Goal: Task Accomplishment & Management: Complete application form

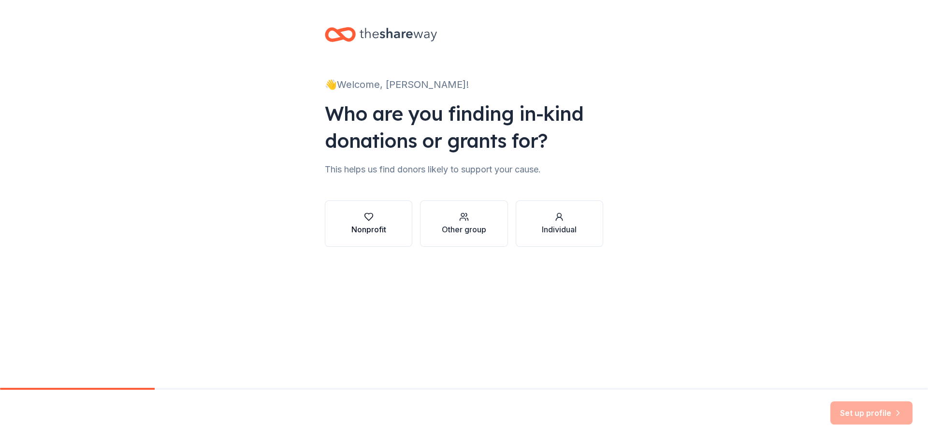
click at [359, 228] on div "Nonprofit" at bounding box center [368, 230] width 35 height 12
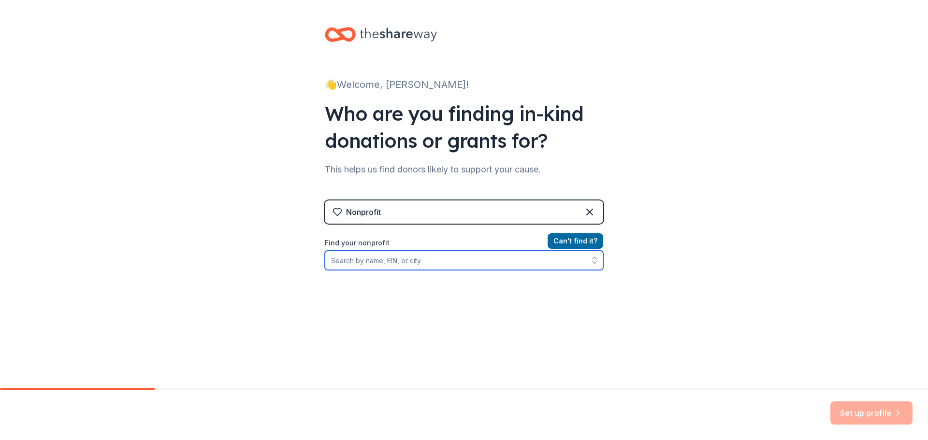
click at [417, 262] on input "Find your nonprofit" at bounding box center [464, 260] width 278 height 19
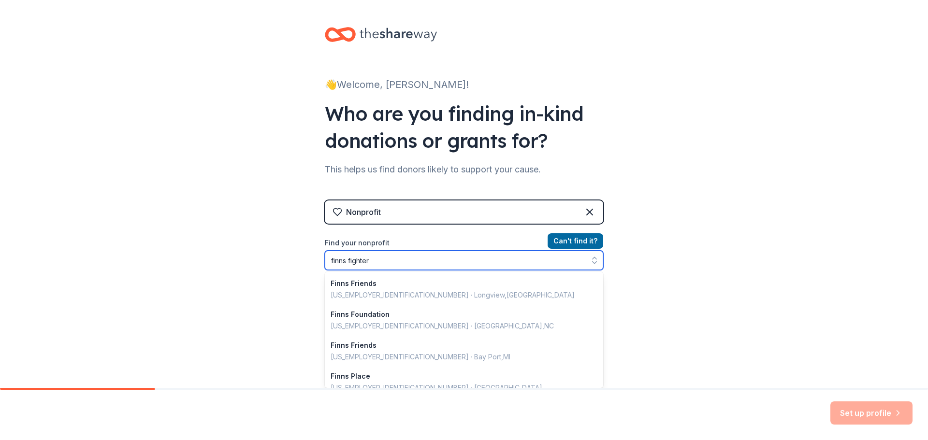
type input "finns fighters"
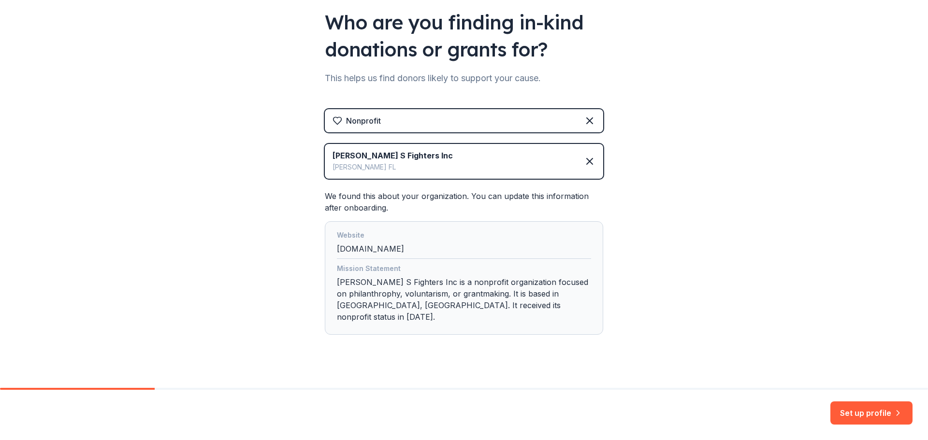
scroll to position [92, 0]
click at [889, 412] on button "Set up profile" at bounding box center [871, 412] width 82 height 23
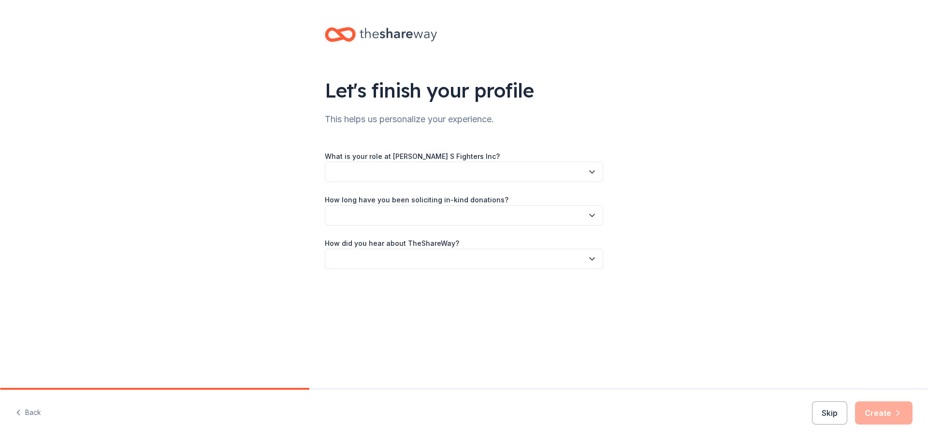
click at [457, 173] on button "button" at bounding box center [464, 172] width 278 height 20
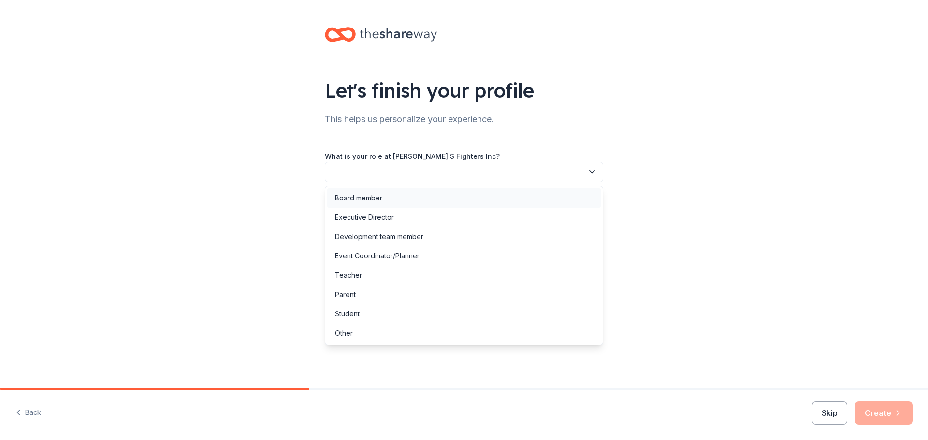
click at [444, 197] on div "Board member" at bounding box center [463, 197] width 273 height 19
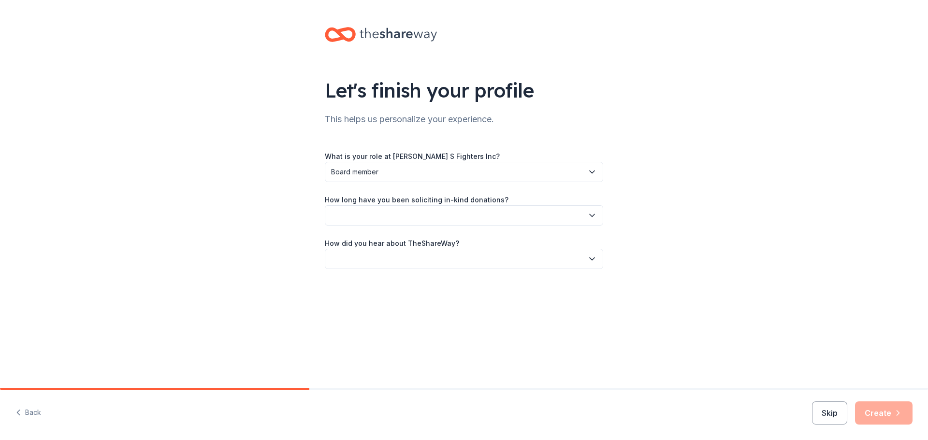
click at [432, 213] on button "button" at bounding box center [464, 215] width 278 height 20
click at [411, 245] on div "This is my first time!" at bounding box center [463, 241] width 273 height 19
click at [419, 260] on button "button" at bounding box center [464, 259] width 278 height 20
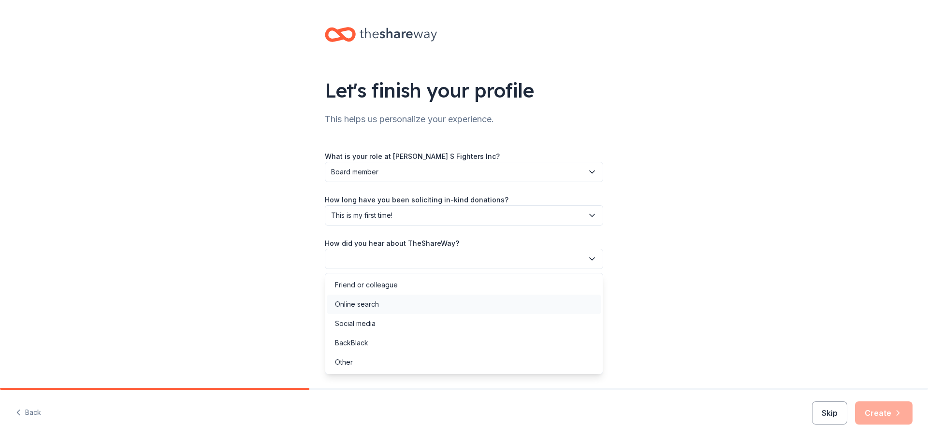
click at [357, 306] on div "Online search" at bounding box center [357, 305] width 44 height 12
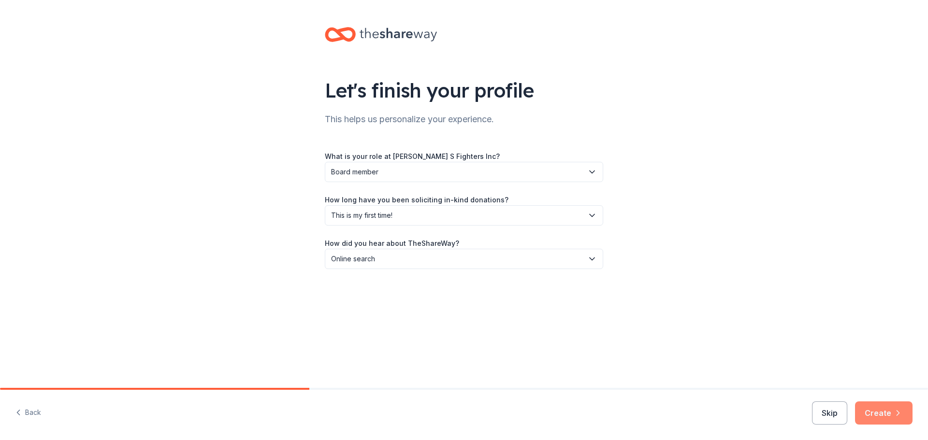
click at [884, 413] on button "Create" at bounding box center [883, 412] width 57 height 23
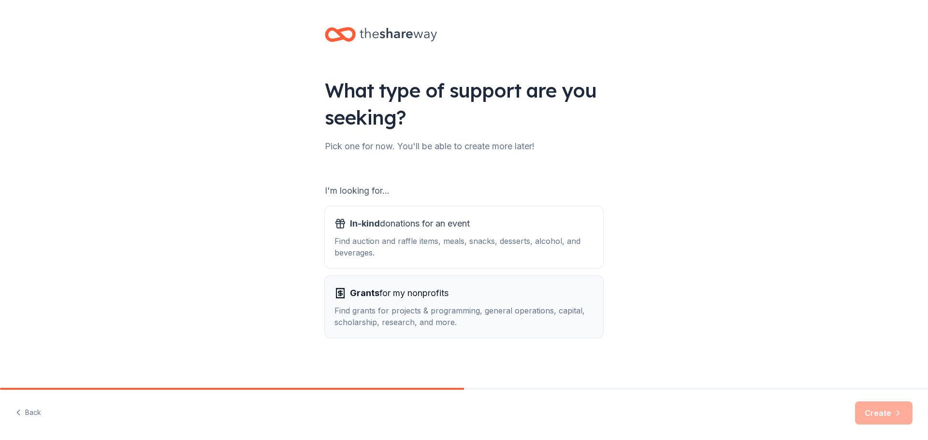
click at [484, 311] on div "Find grants for projects & programming, general operations, capital, scholarshi…" at bounding box center [463, 316] width 259 height 23
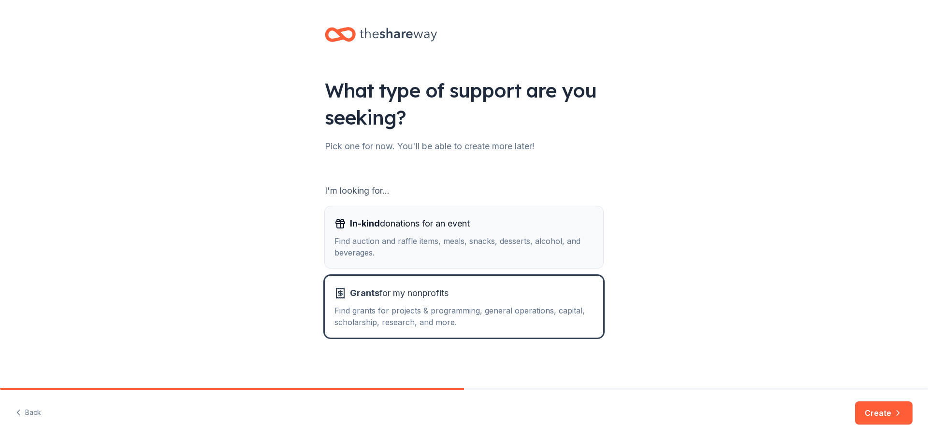
click at [482, 265] on button "In-kind donations for an event Find auction and raffle items, meals, snacks, de…" at bounding box center [464, 237] width 278 height 62
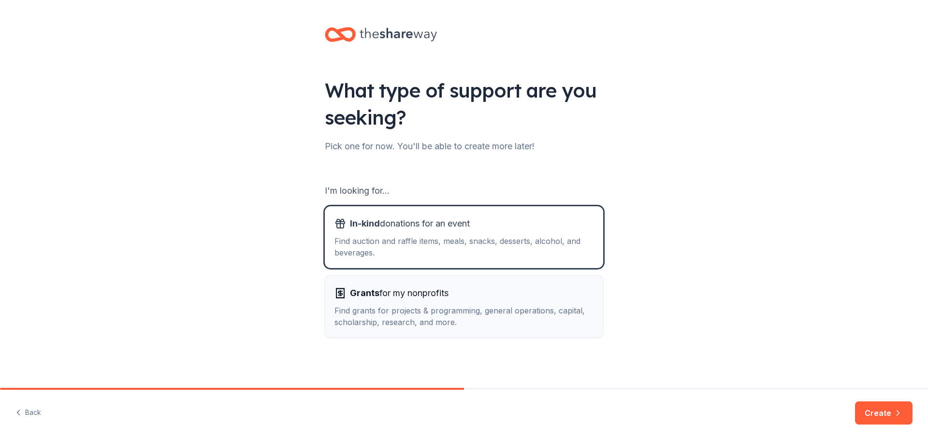
click at [476, 320] on div "Find grants for projects & programming, general operations, capital, scholarshi…" at bounding box center [463, 316] width 259 height 23
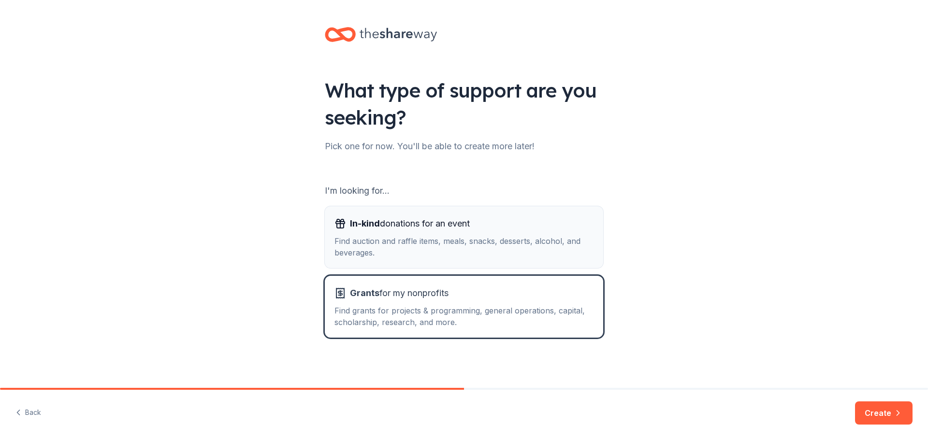
click at [515, 245] on div "Find auction and raffle items, meals, snacks, desserts, alcohol, and beverages." at bounding box center [463, 246] width 259 height 23
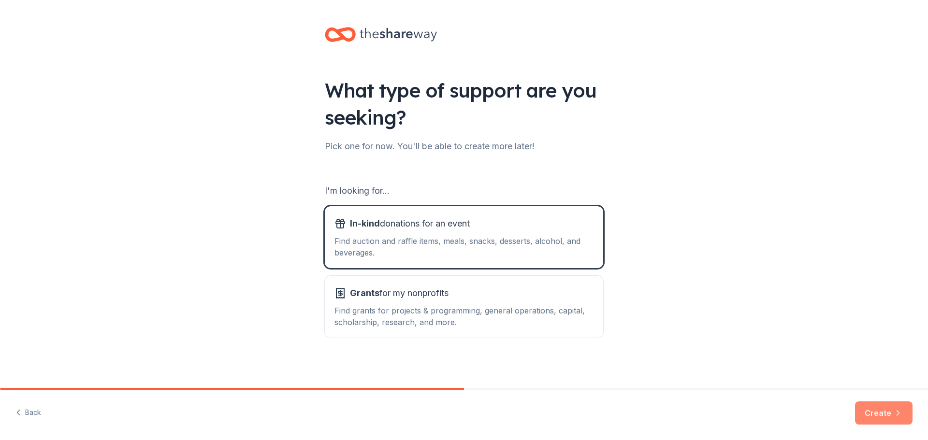
click at [887, 415] on button "Create" at bounding box center [883, 412] width 57 height 23
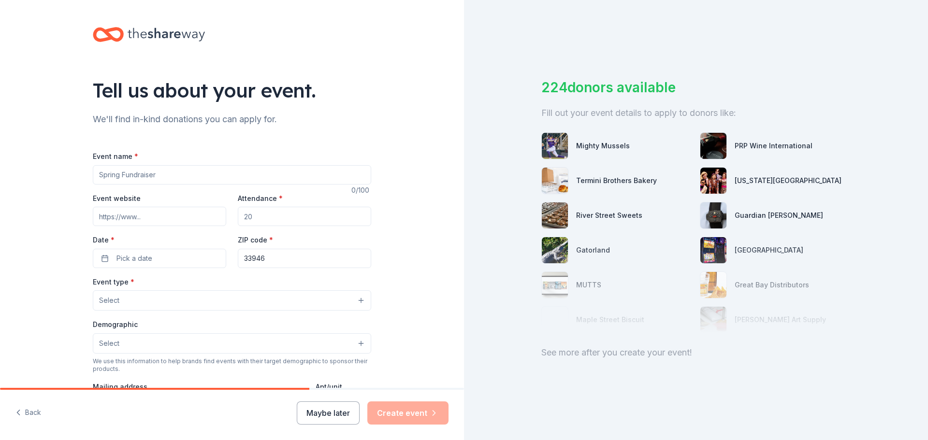
click at [134, 172] on input "Event name *" at bounding box center [232, 174] width 278 height 19
type input "Finn's Fighters 5K"
type input "www.finnsfighters.org"
type input "150"
click at [121, 253] on span "Pick a date" at bounding box center [134, 259] width 36 height 12
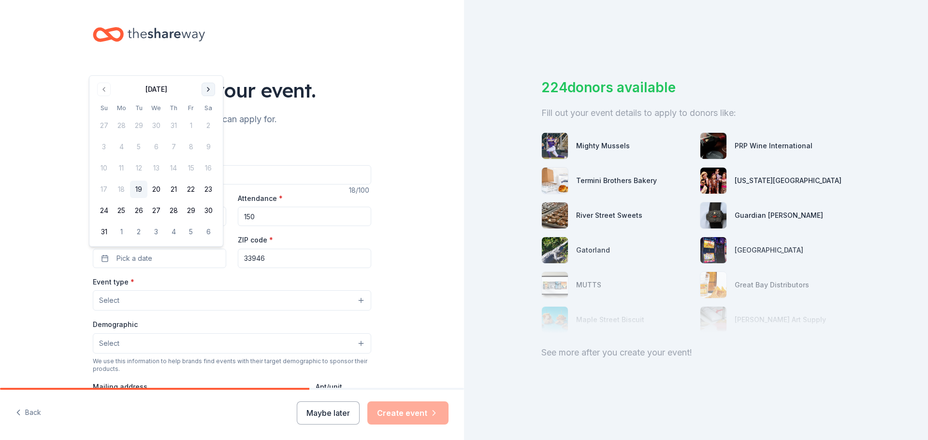
click at [210, 88] on button "Go to next month" at bounding box center [208, 90] width 14 height 14
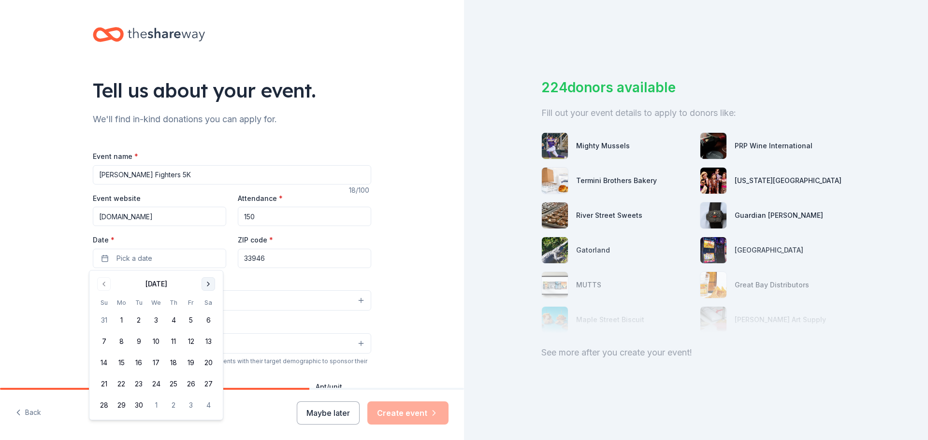
click at [207, 283] on button "Go to next month" at bounding box center [208, 284] width 14 height 14
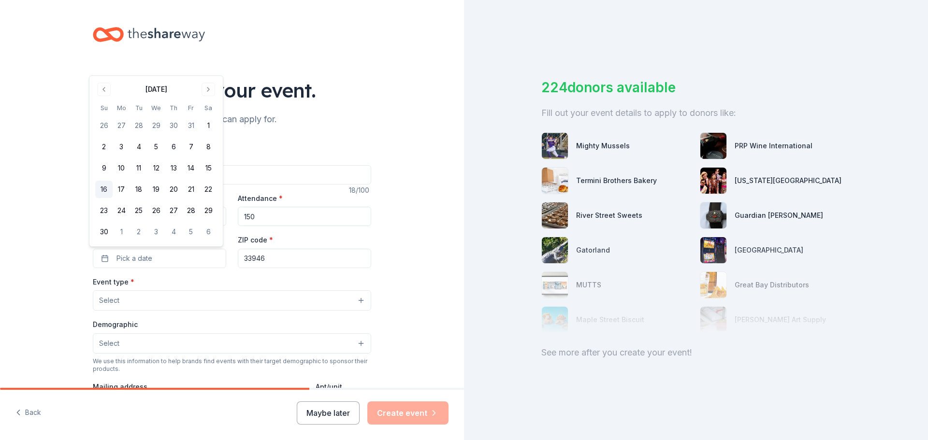
click at [101, 194] on button "16" at bounding box center [103, 189] width 17 height 17
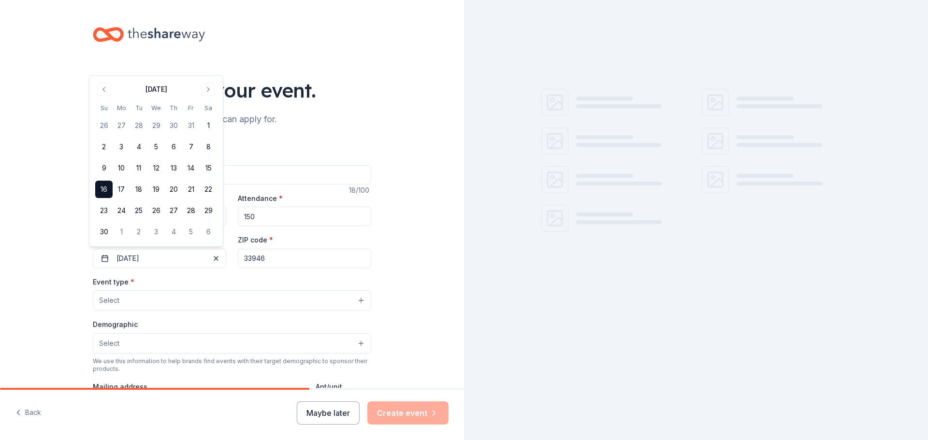
click at [278, 261] on input "33946" at bounding box center [304, 258] width 133 height 19
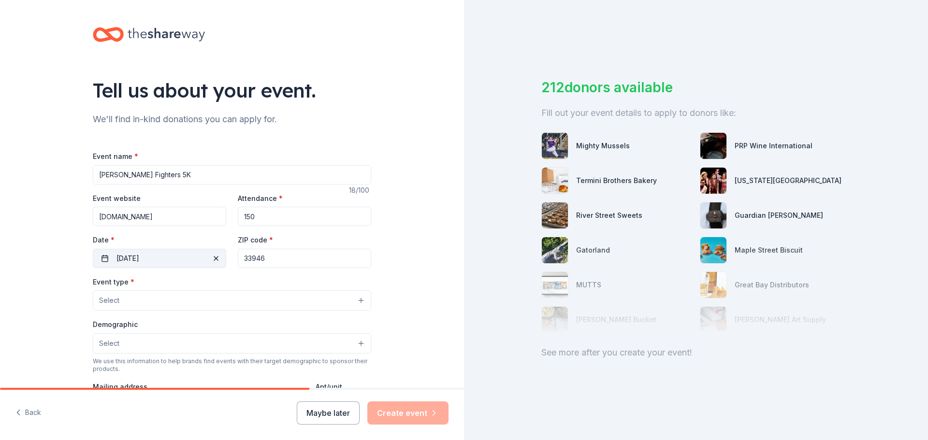
drag, startPoint x: 283, startPoint y: 259, endPoint x: 220, endPoint y: 260, distance: 62.8
click at [225, 260] on div "Event website www.finnsfighters.org Attendance * 150 Date * 11/16/2025 ZIP code…" at bounding box center [232, 230] width 278 height 76
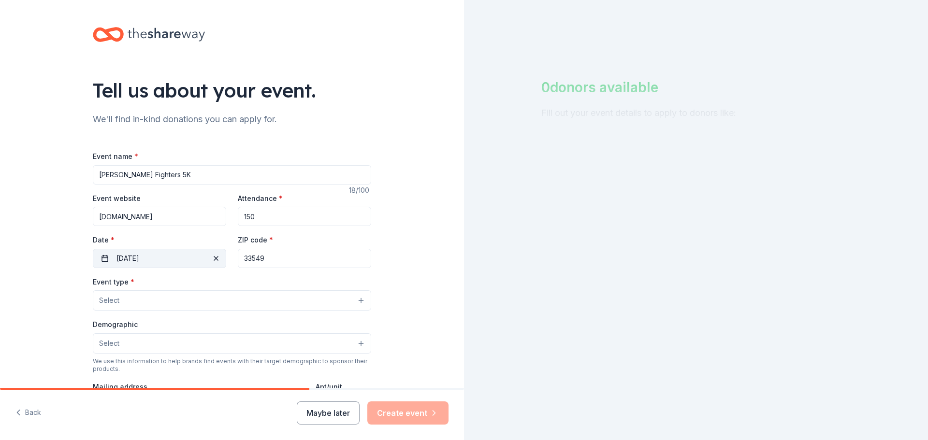
type input "33549"
click at [188, 307] on button "Select" at bounding box center [232, 300] width 278 height 20
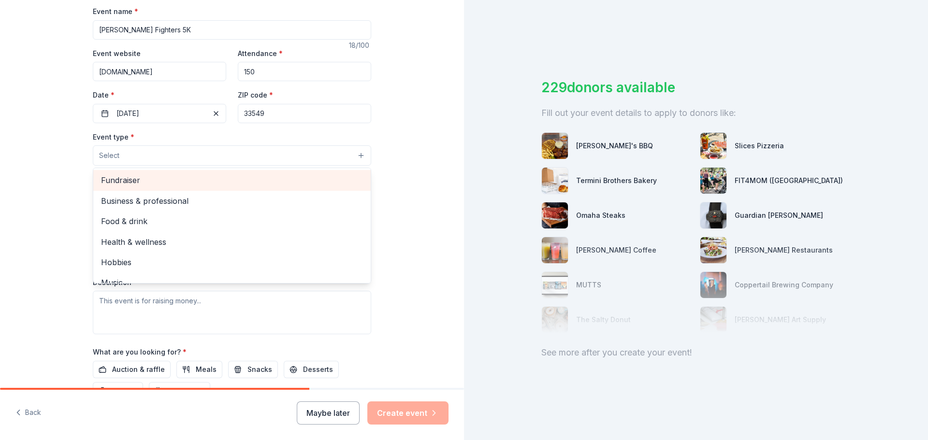
click at [161, 177] on span "Fundraiser" at bounding box center [232, 180] width 262 height 13
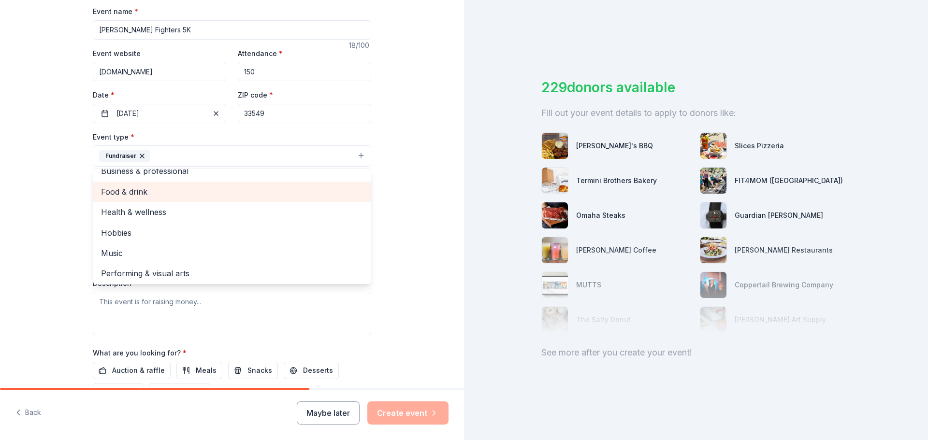
scroll to position [12, 0]
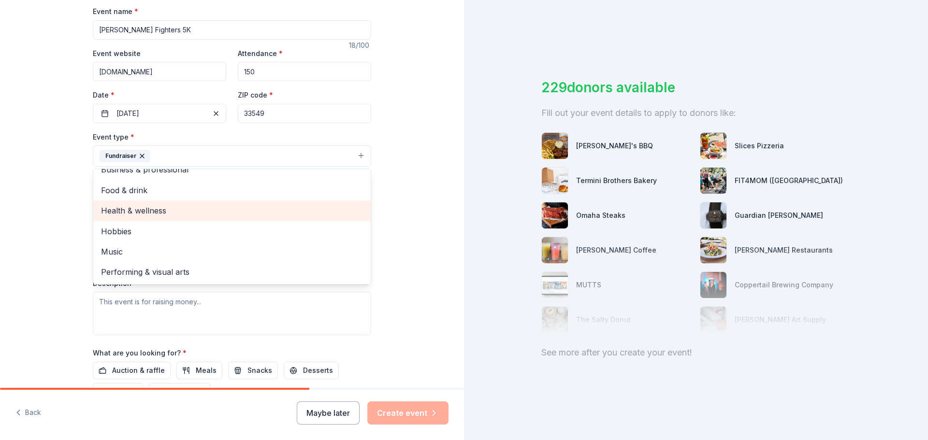
click at [172, 214] on span "Health & wellness" at bounding box center [232, 210] width 262 height 13
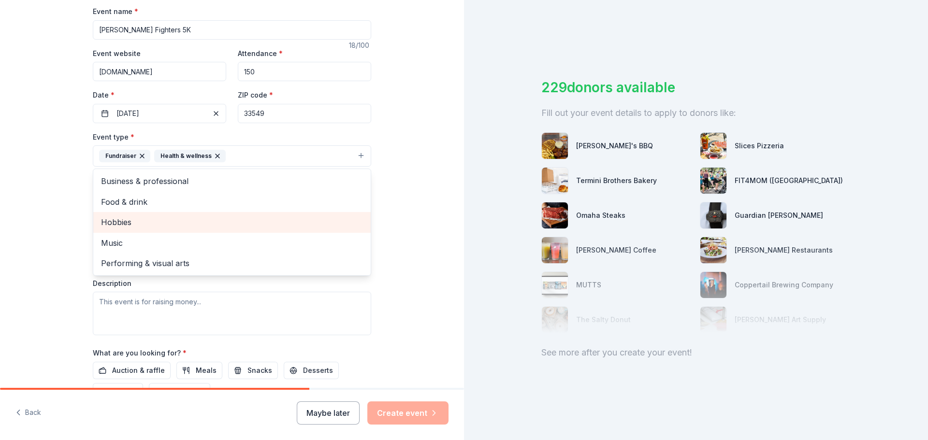
scroll to position [0, 0]
click at [56, 261] on div "Tell us about your event. We'll find in-kind donations you can apply for. Event…" at bounding box center [232, 177] width 464 height 644
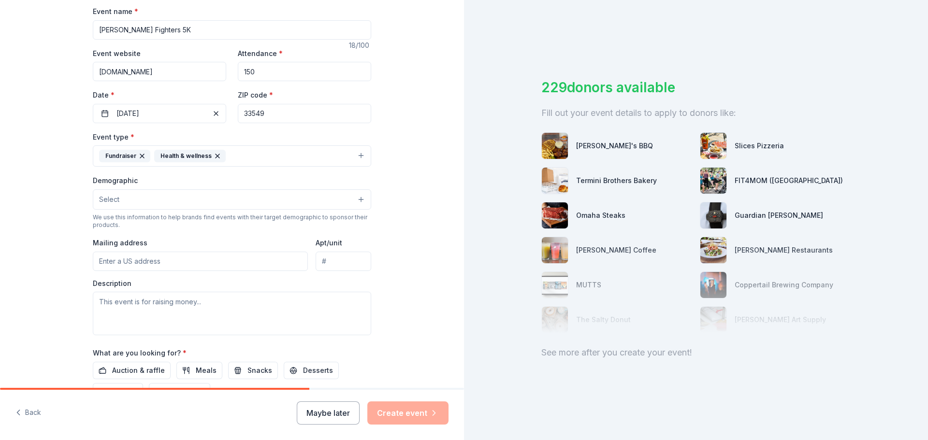
click at [150, 200] on button "Select" at bounding box center [232, 199] width 278 height 20
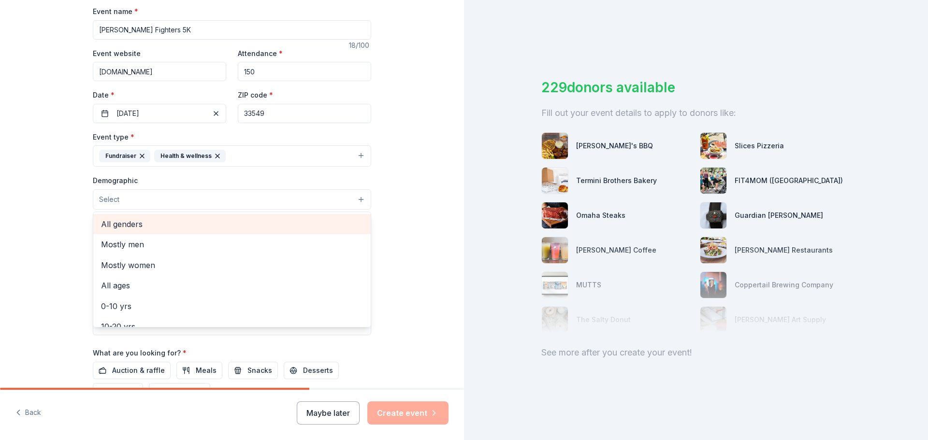
click at [155, 225] on span "All genders" at bounding box center [232, 224] width 262 height 13
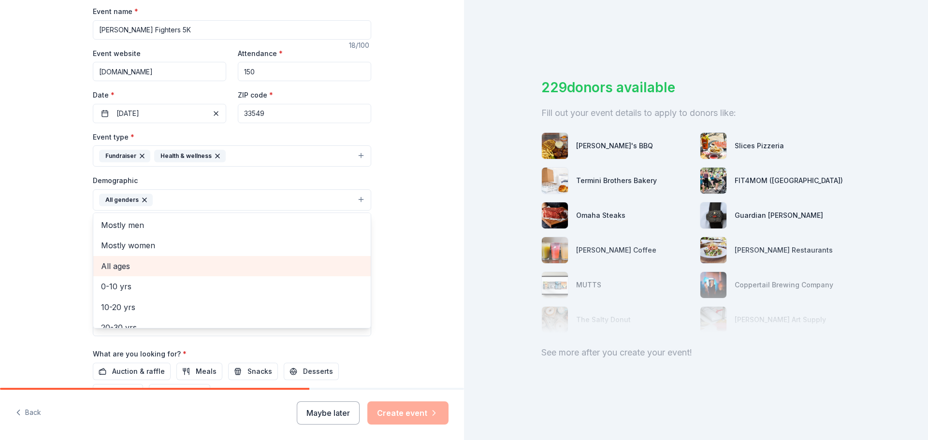
click at [151, 270] on span "All ages" at bounding box center [232, 266] width 262 height 13
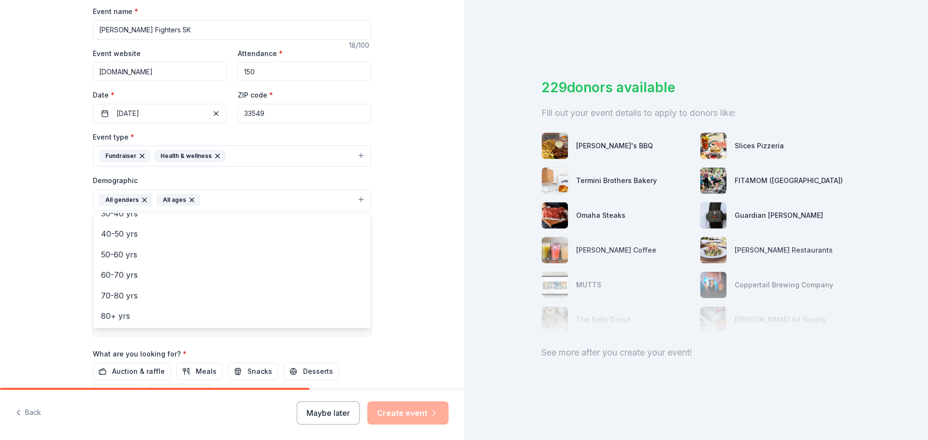
click at [56, 264] on div "Tell us about your event. We'll find in-kind donations you can apply for. Event…" at bounding box center [232, 177] width 464 height 645
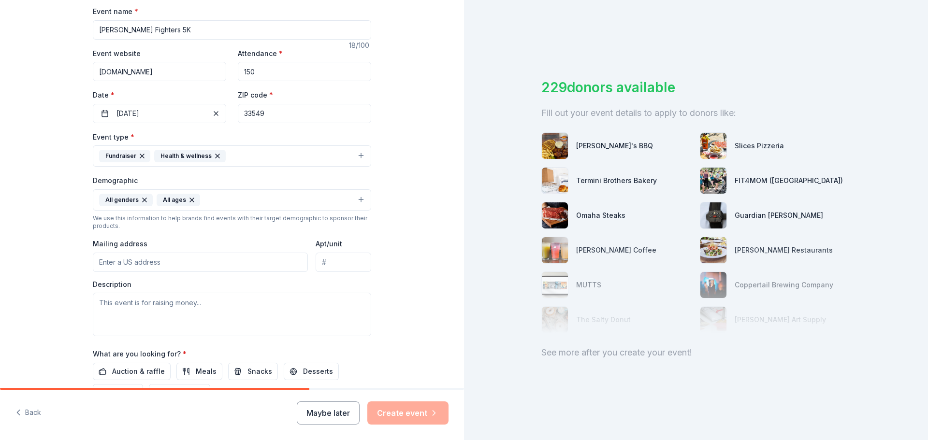
click at [155, 266] on input "Mailing address" at bounding box center [200, 262] width 215 height 19
click at [229, 261] on input "PO Box 251" at bounding box center [200, 262] width 215 height 19
click at [56, 271] on div "Tell us about your event. We'll find in-kind donations you can apply for. Event…" at bounding box center [232, 177] width 464 height 645
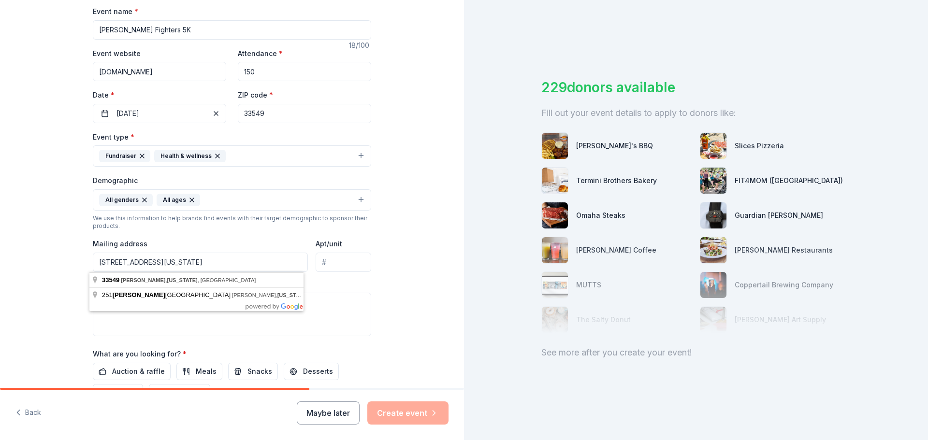
drag, startPoint x: 224, startPoint y: 257, endPoint x: 28, endPoint y: 258, distance: 196.1
click at [29, 258] on div "Tell us about your event. We'll find in-kind donations you can apply for. Event…" at bounding box center [232, 177] width 464 height 645
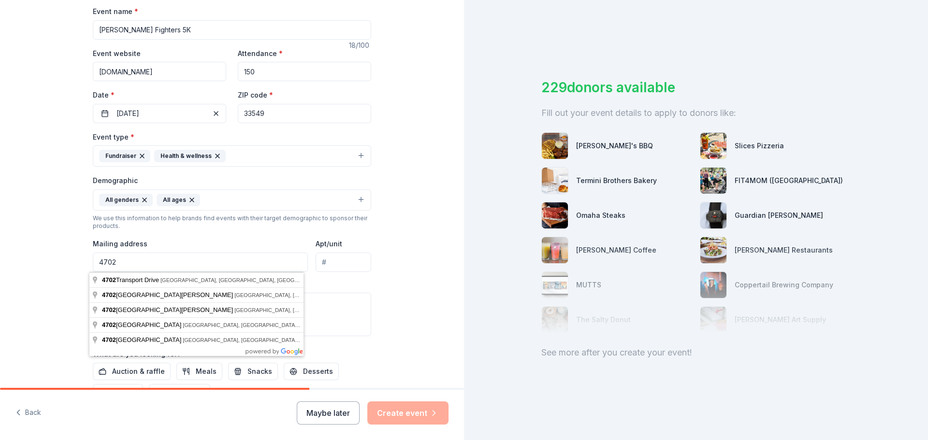
type input "4702"
type input "33616"
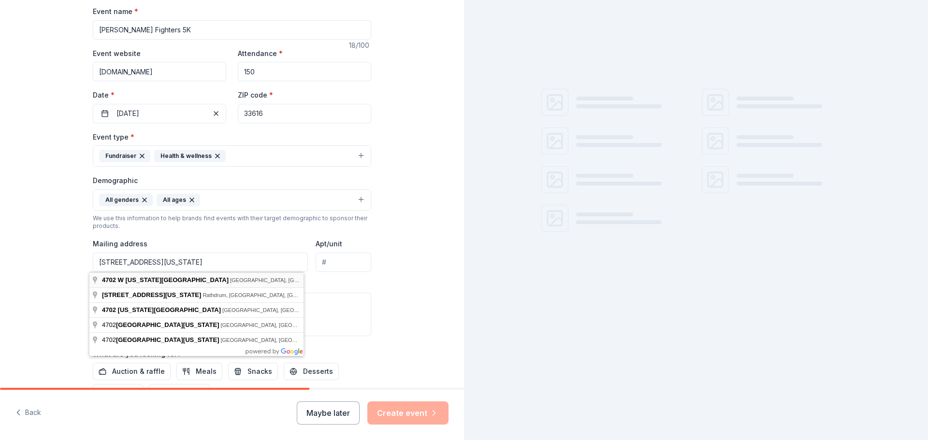
type input "4702 West Wyoming Avenue, Tampa, FL, 33616"
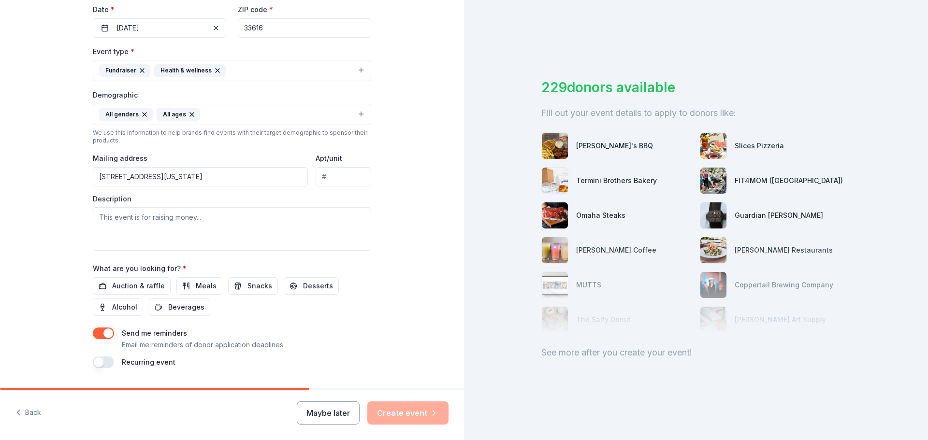
scroll to position [242, 0]
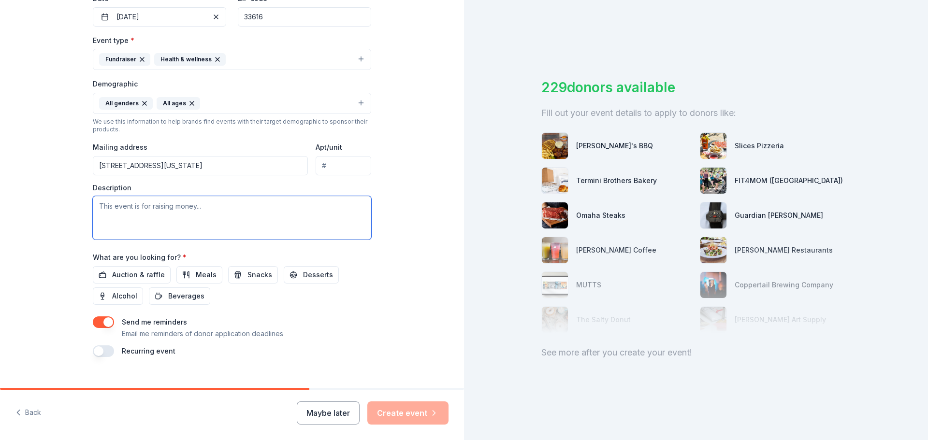
click at [144, 227] on textarea at bounding box center [232, 217] width 278 height 43
click at [129, 231] on textarea at bounding box center [232, 217] width 278 height 43
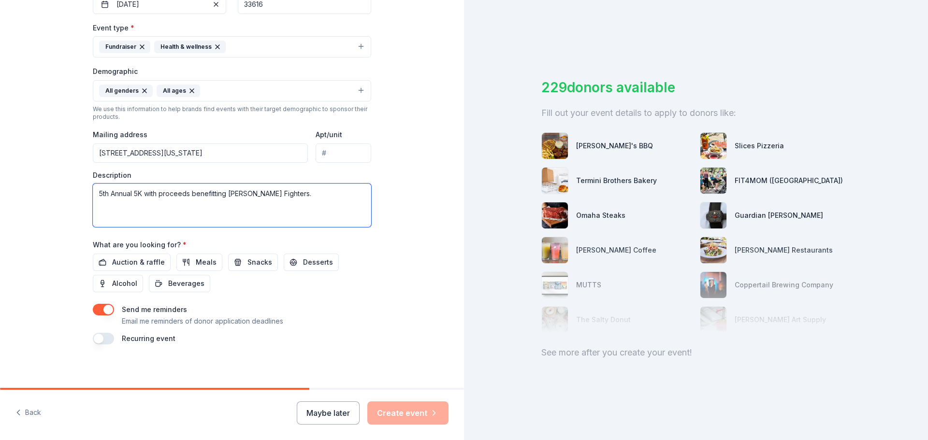
scroll to position [257, 0]
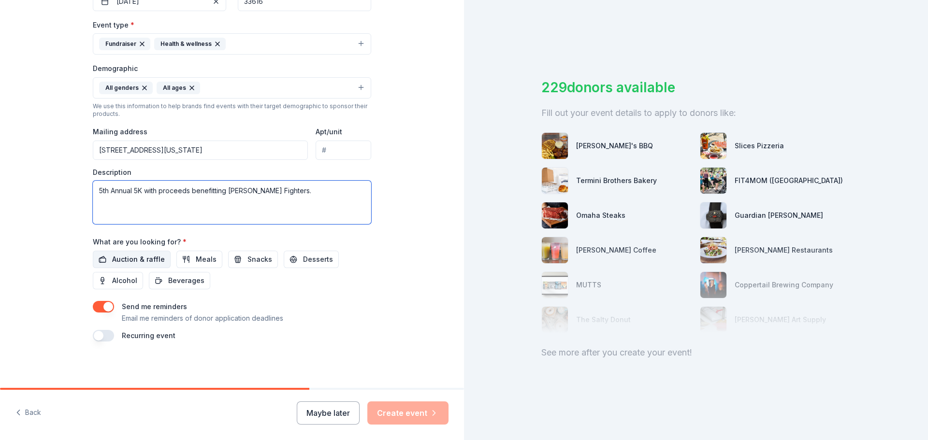
type textarea "5th Annual 5K with proceeds benefitting Finn's Fighters."
click at [133, 260] on span "Auction & raffle" at bounding box center [138, 260] width 53 height 12
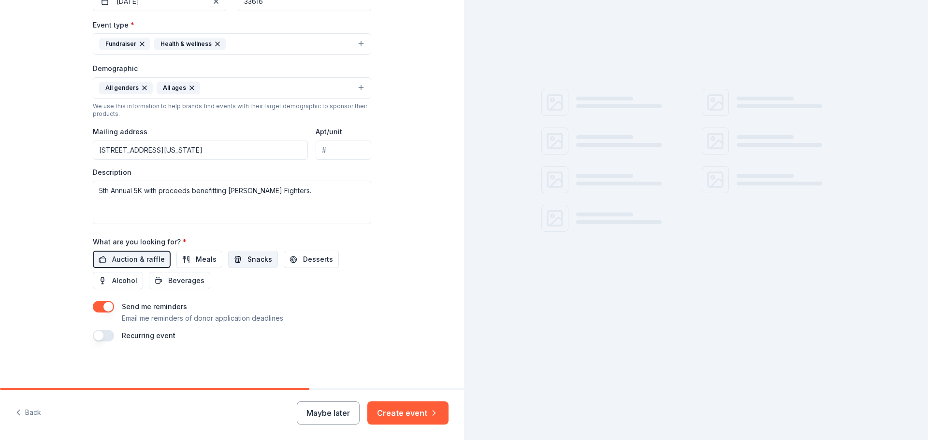
click at [247, 261] on span "Snacks" at bounding box center [259, 260] width 25 height 12
click at [183, 280] on span "Beverages" at bounding box center [186, 281] width 36 height 12
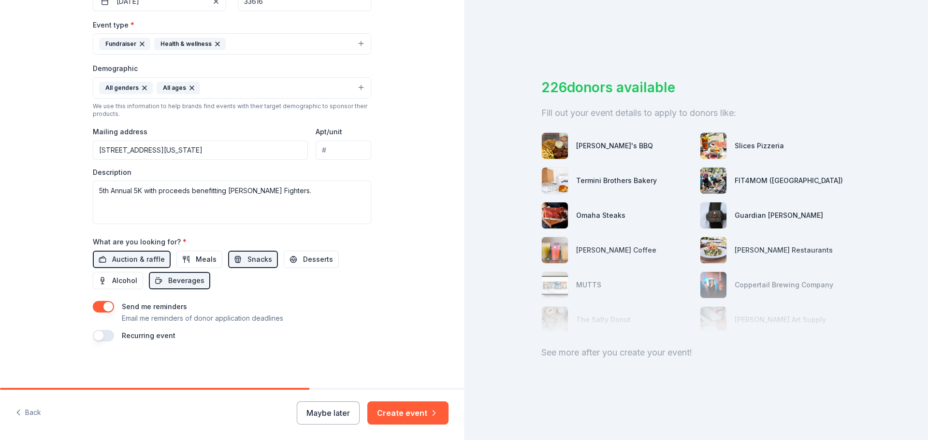
click at [94, 341] on button "button" at bounding box center [103, 336] width 21 height 12
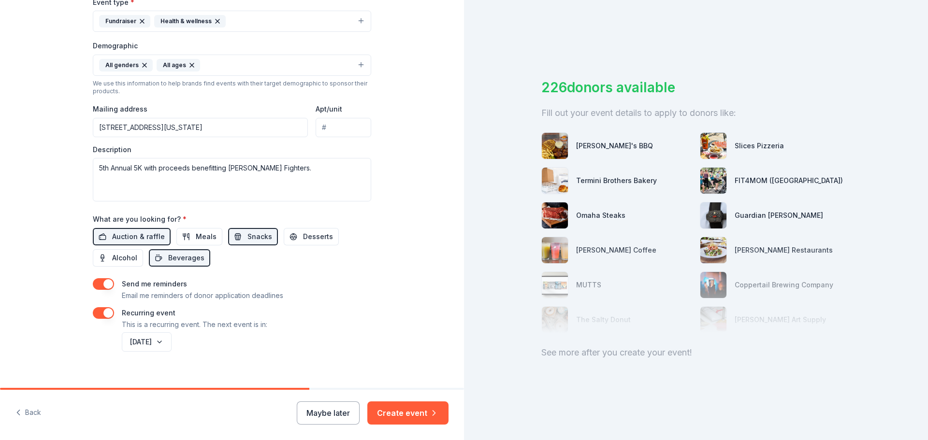
scroll to position [292, 0]
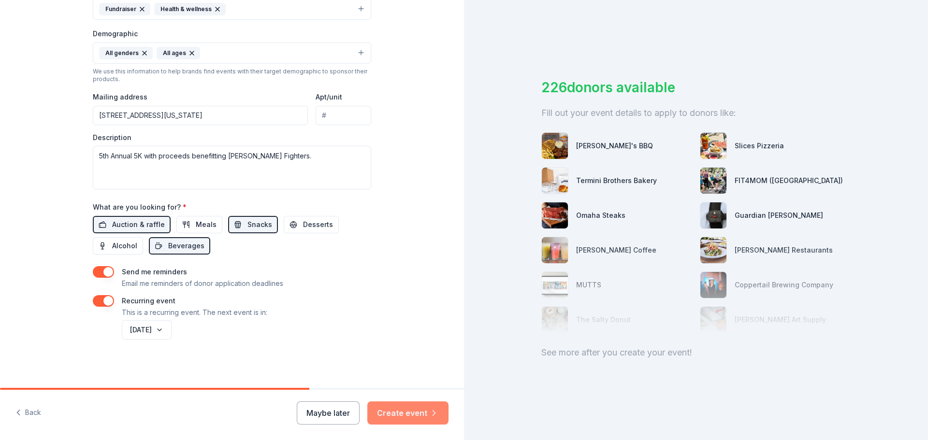
click at [406, 414] on button "Create event" at bounding box center [407, 412] width 81 height 23
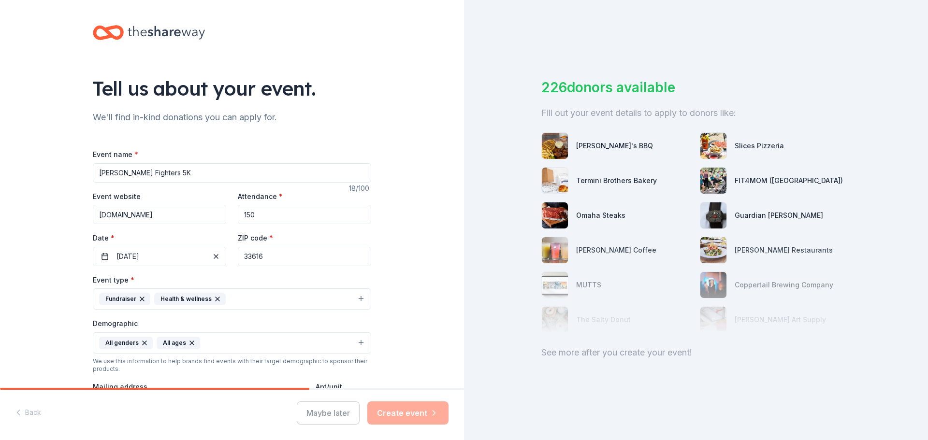
scroll to position [0, 0]
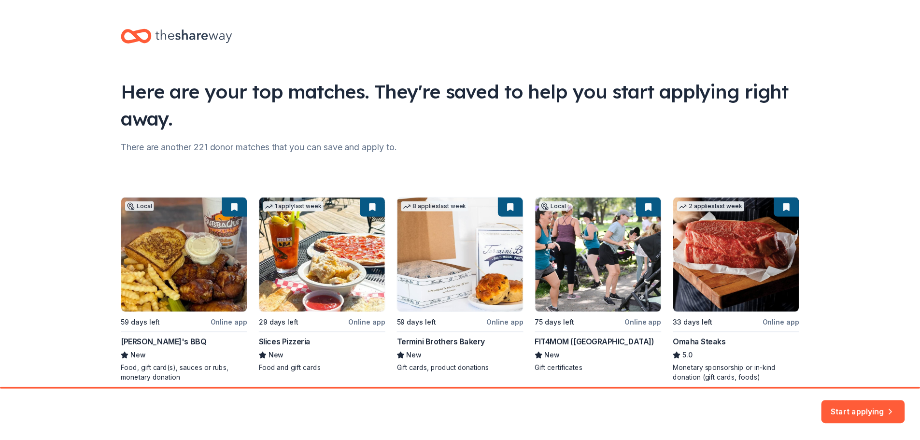
scroll to position [42, 0]
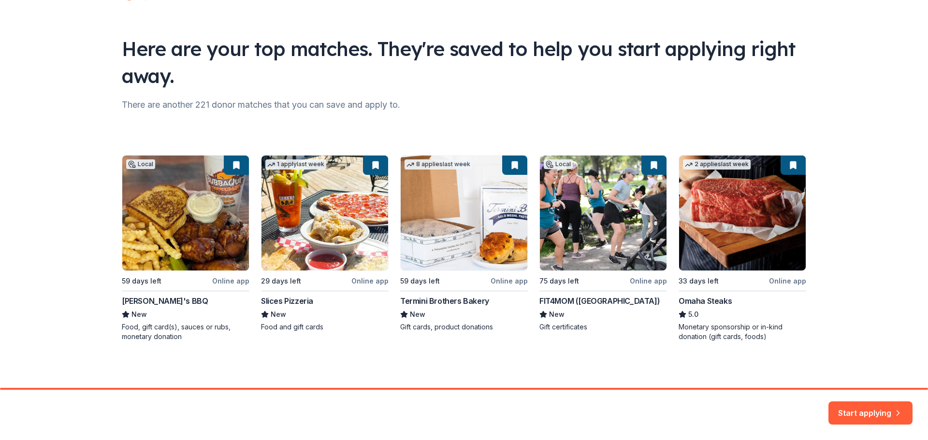
click at [658, 167] on div "Local 59 days left Online app Bubbaque's BBQ New Food, gift card(s), sauces or …" at bounding box center [464, 248] width 684 height 186
click at [647, 163] on div "Local 59 days left Online app Bubbaque's BBQ New Food, gift card(s), sauces or …" at bounding box center [464, 248] width 684 height 186
click at [546, 164] on div "Local 59 days left Online app Bubbaque's BBQ New Food, gift card(s), sauces or …" at bounding box center [464, 248] width 684 height 186
click at [561, 229] on div "Local 59 days left Online app Bubbaque's BBQ New Food, gift card(s), sauces or …" at bounding box center [464, 248] width 684 height 186
click at [716, 222] on div "Local 59 days left Online app Bubbaque's BBQ New Food, gift card(s), sauces or …" at bounding box center [464, 248] width 684 height 186
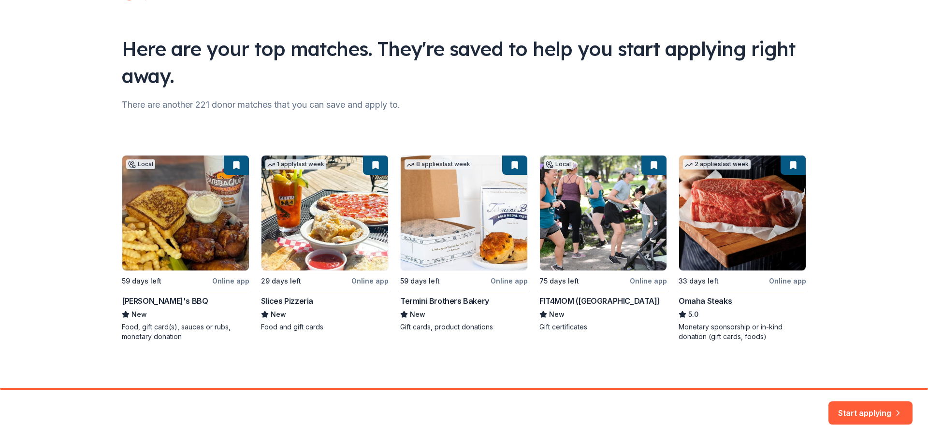
click at [591, 249] on div "Local 59 days left Online app Bubbaque's BBQ New Food, gift card(s), sauces or …" at bounding box center [464, 248] width 684 height 186
click at [893, 406] on icon "button" at bounding box center [898, 407] width 10 height 10
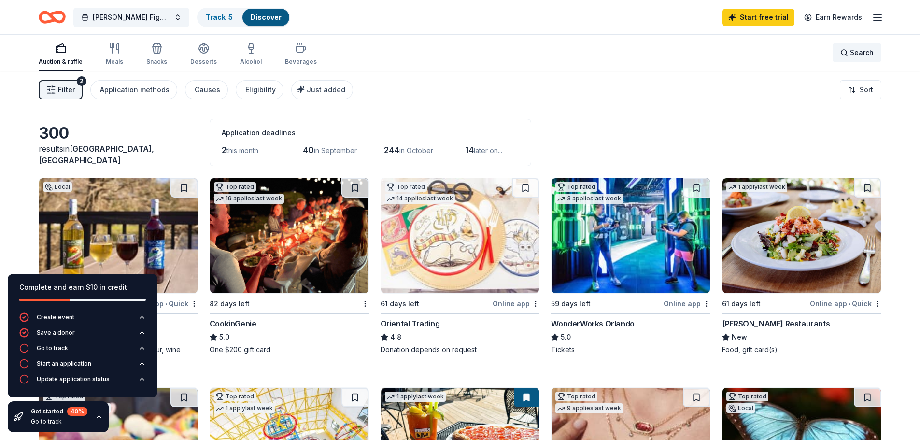
click at [858, 56] on span "Search" at bounding box center [862, 53] width 24 height 12
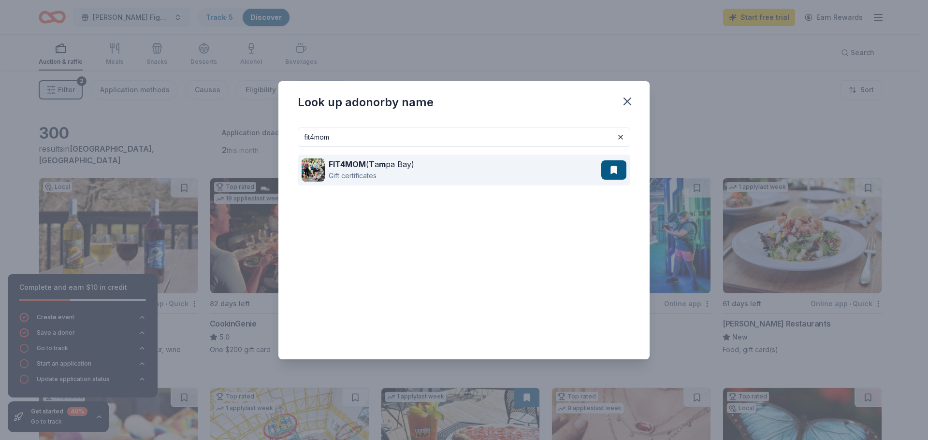
type input "fit4mom"
click at [371, 174] on div "Gift certificates" at bounding box center [372, 176] width 86 height 12
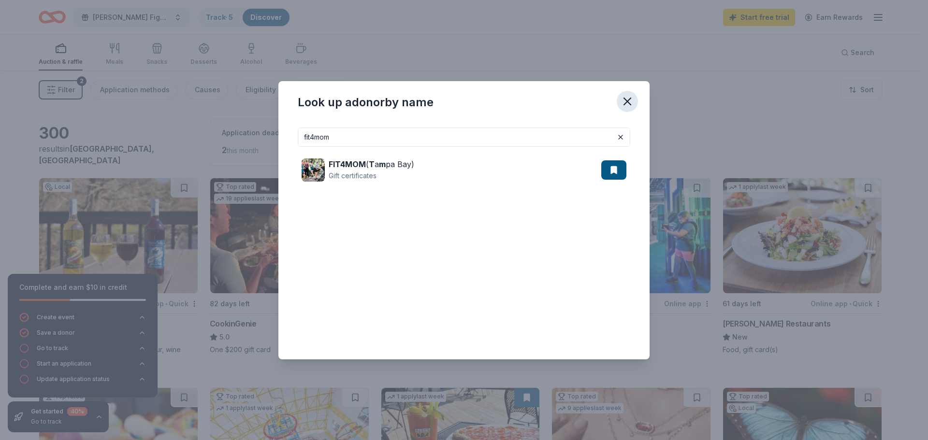
click at [628, 102] on icon "button" at bounding box center [627, 101] width 7 height 7
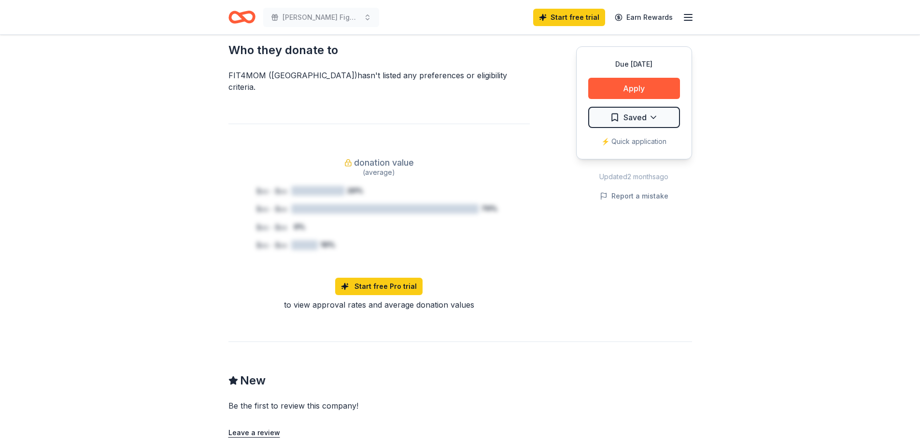
scroll to position [290, 0]
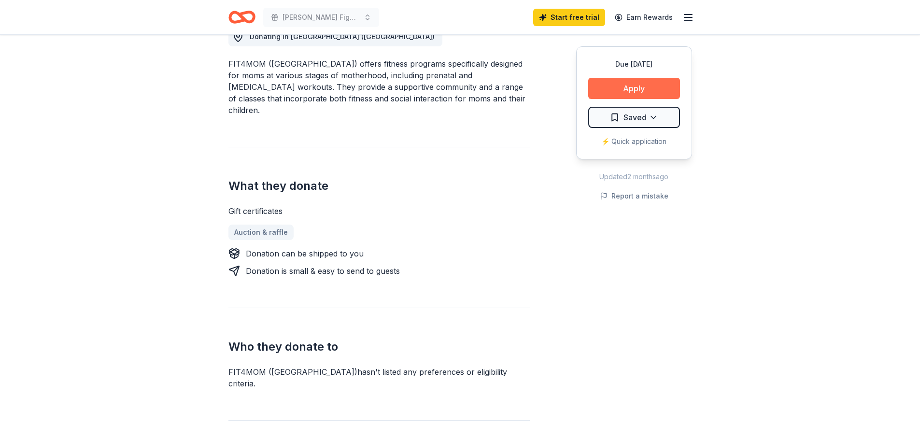
click at [643, 94] on button "Apply" at bounding box center [634, 88] width 92 height 21
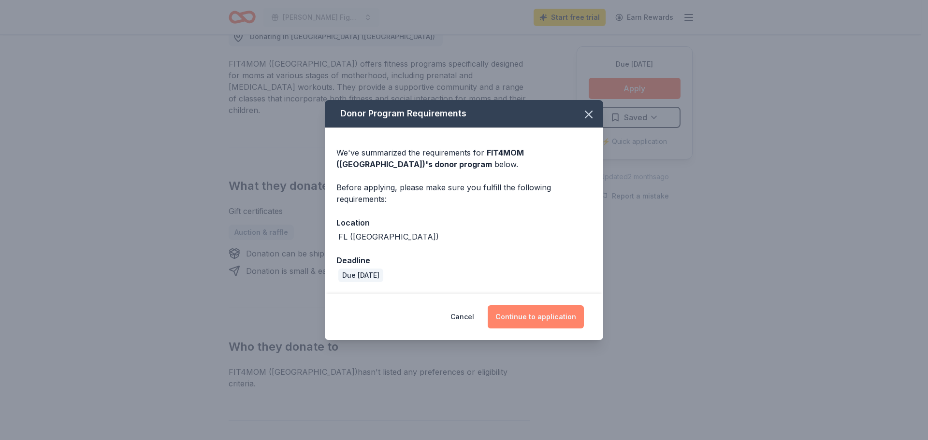
click at [536, 319] on button "Continue to application" at bounding box center [535, 316] width 96 height 23
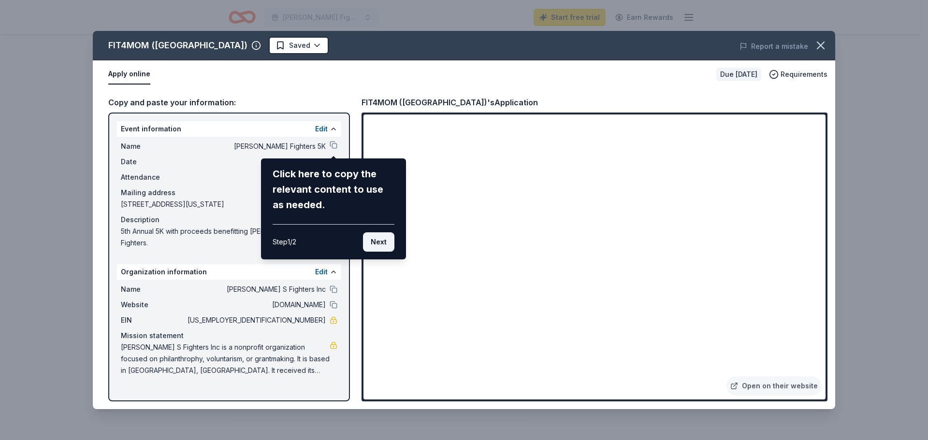
click at [380, 246] on button "Next" at bounding box center [378, 241] width 31 height 19
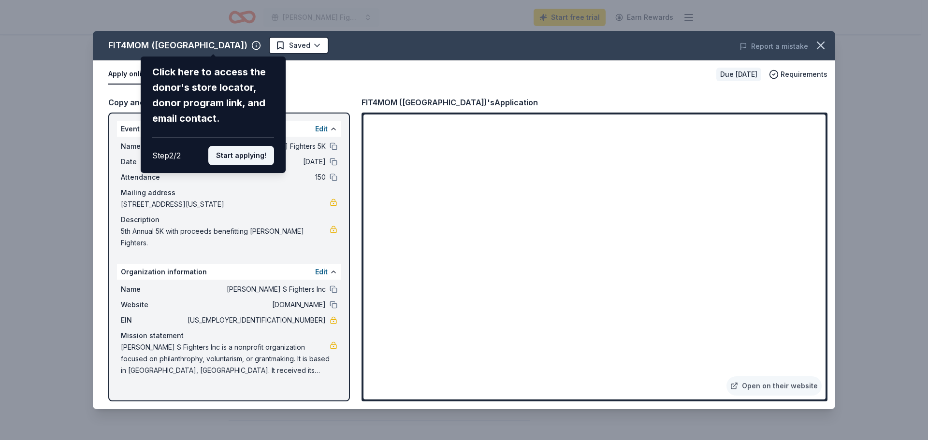
click at [242, 159] on button "Start applying!" at bounding box center [241, 155] width 66 height 19
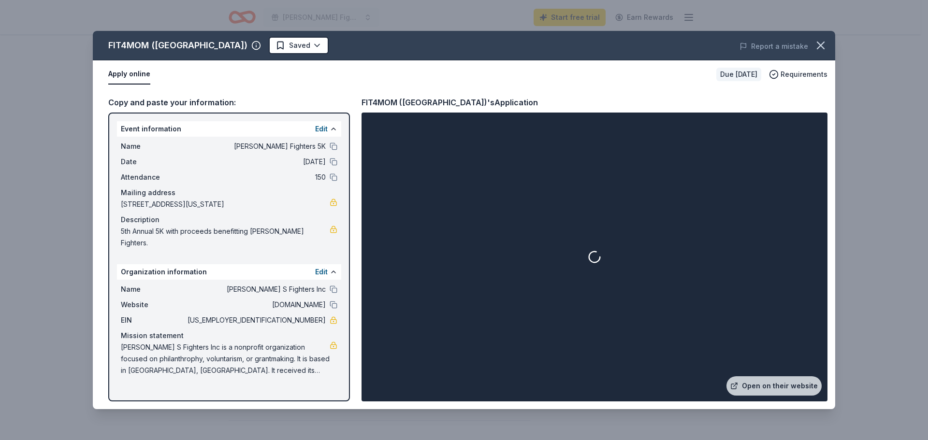
click at [687, 144] on div at bounding box center [594, 256] width 462 height 285
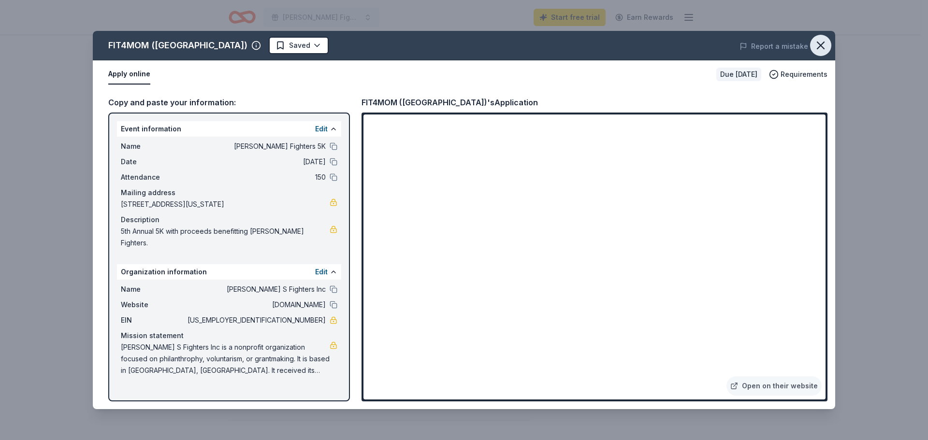
click at [822, 46] on icon "button" at bounding box center [821, 46] width 14 height 14
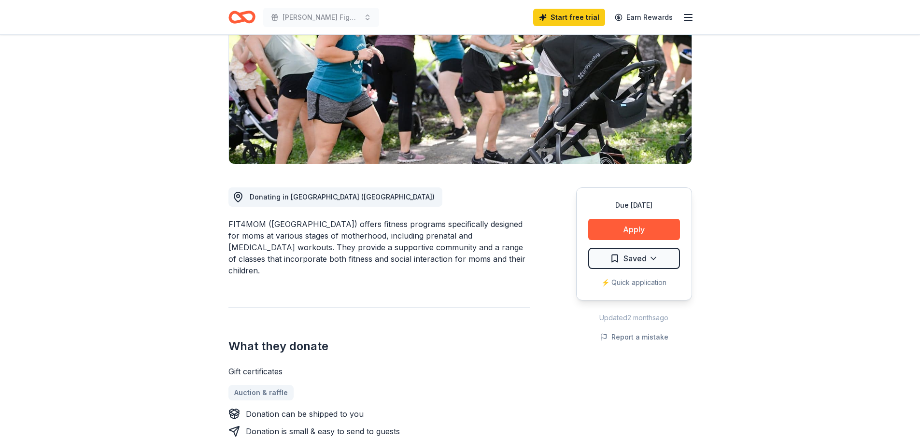
scroll to position [0, 0]
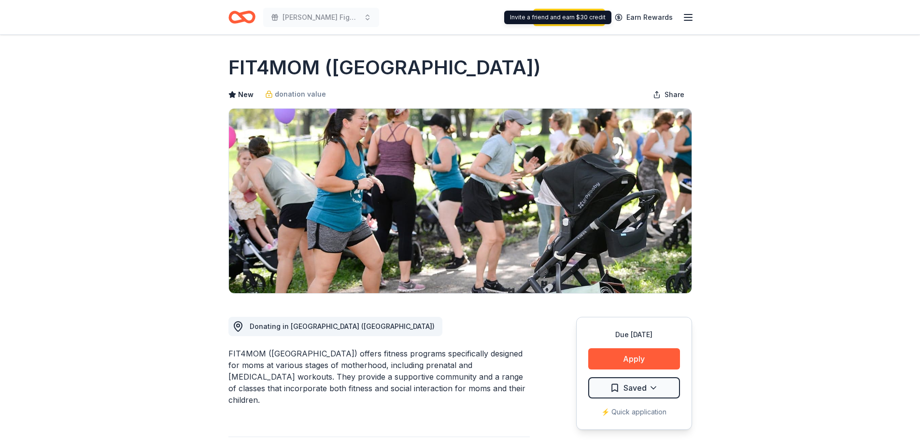
click at [688, 19] on icon "button" at bounding box center [689, 18] width 12 height 12
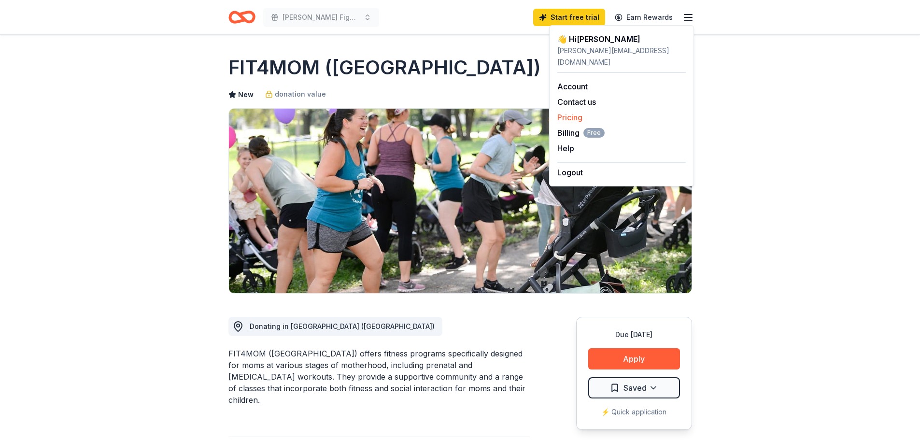
click at [572, 113] on link "Pricing" at bounding box center [569, 118] width 25 height 10
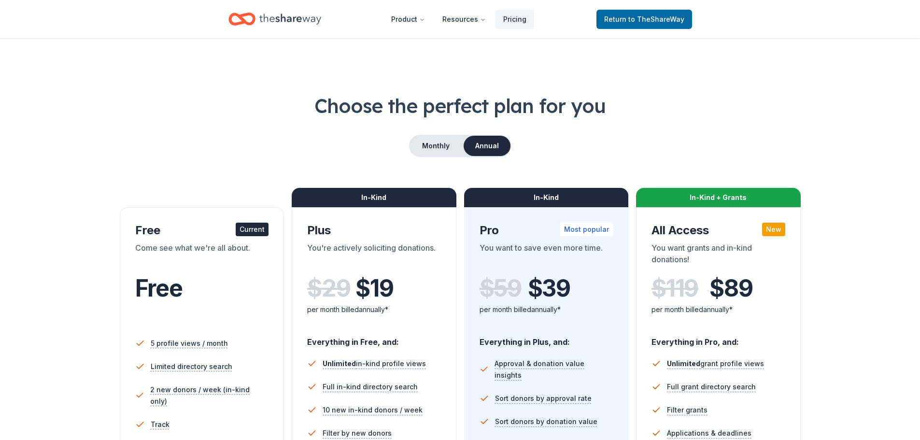
click at [301, 16] on icon "Home" at bounding box center [290, 19] width 62 height 20
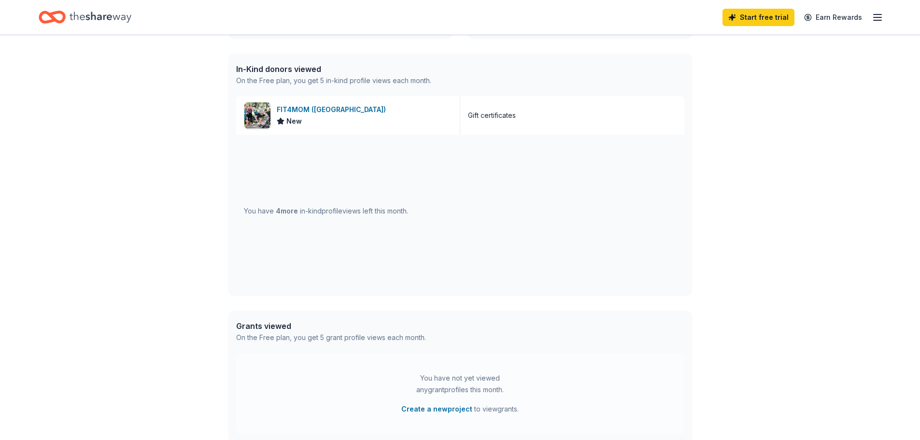
scroll to position [242, 0]
